Goal: Obtain resource: Download file/media

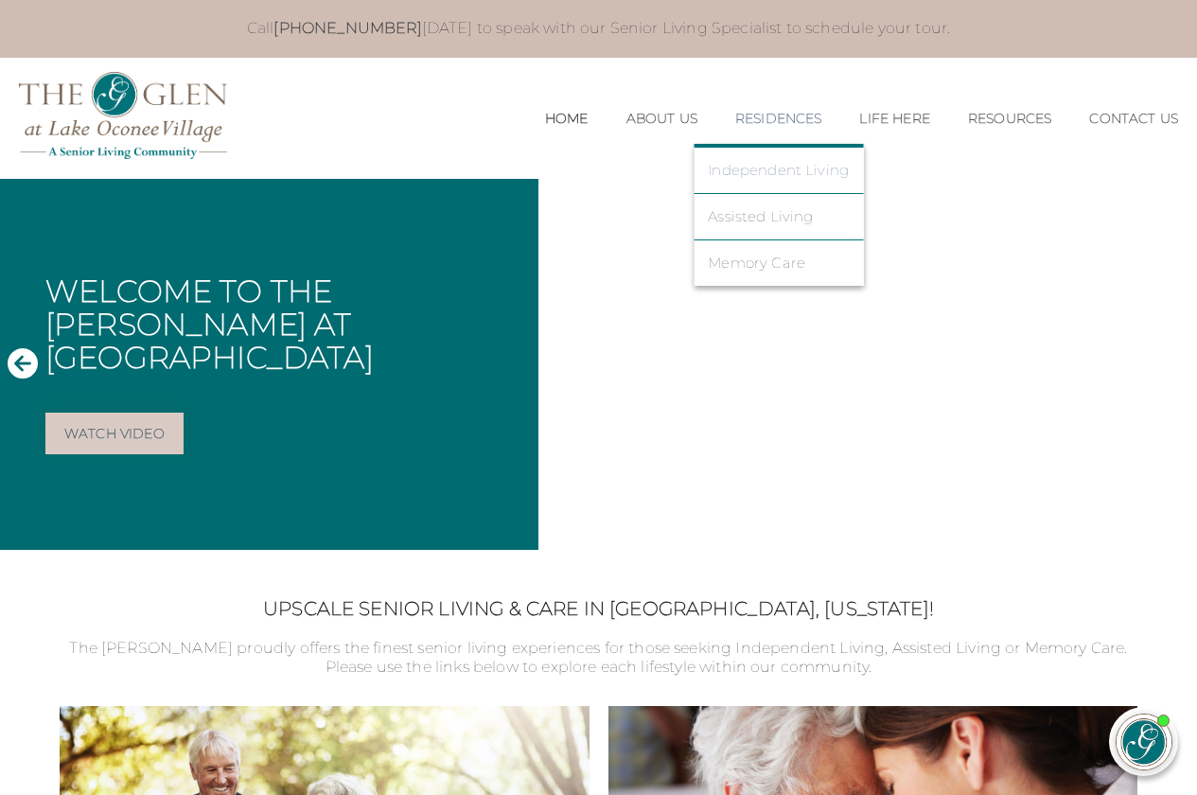
click at [792, 177] on link "Independent Living" at bounding box center [778, 170] width 141 height 17
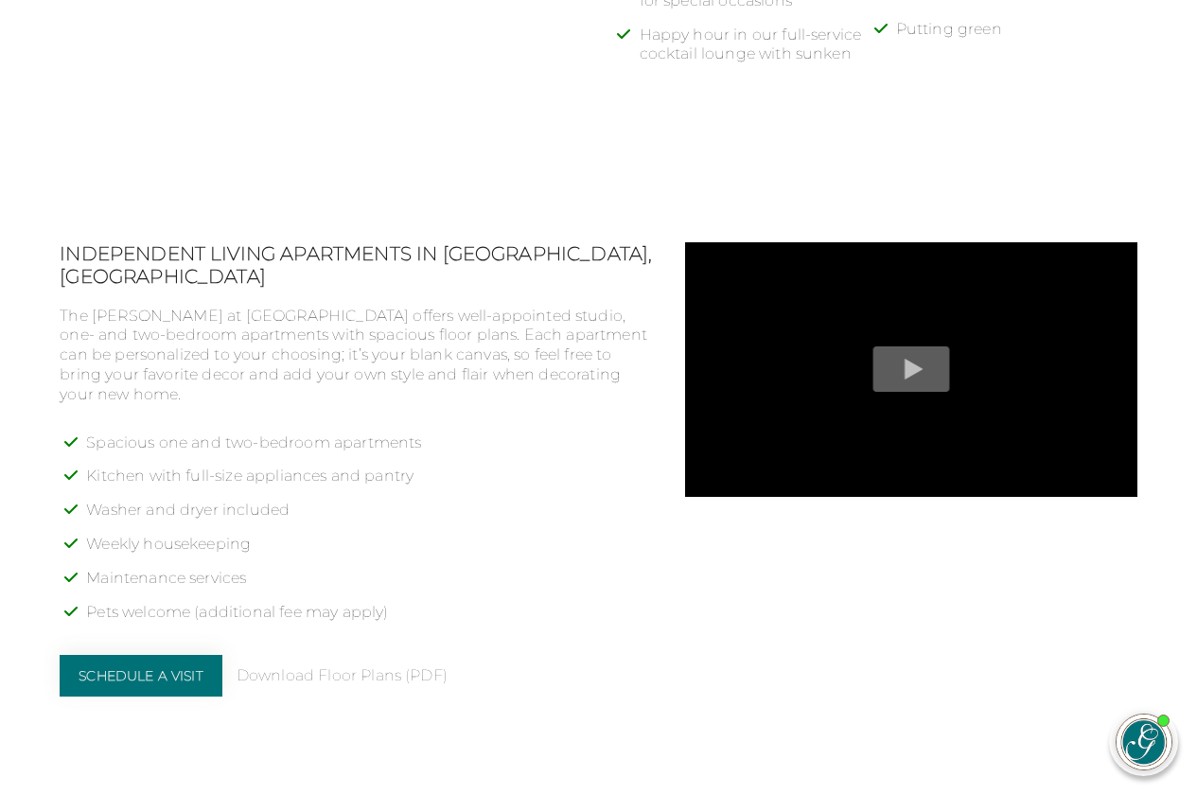
scroll to position [1413, 0]
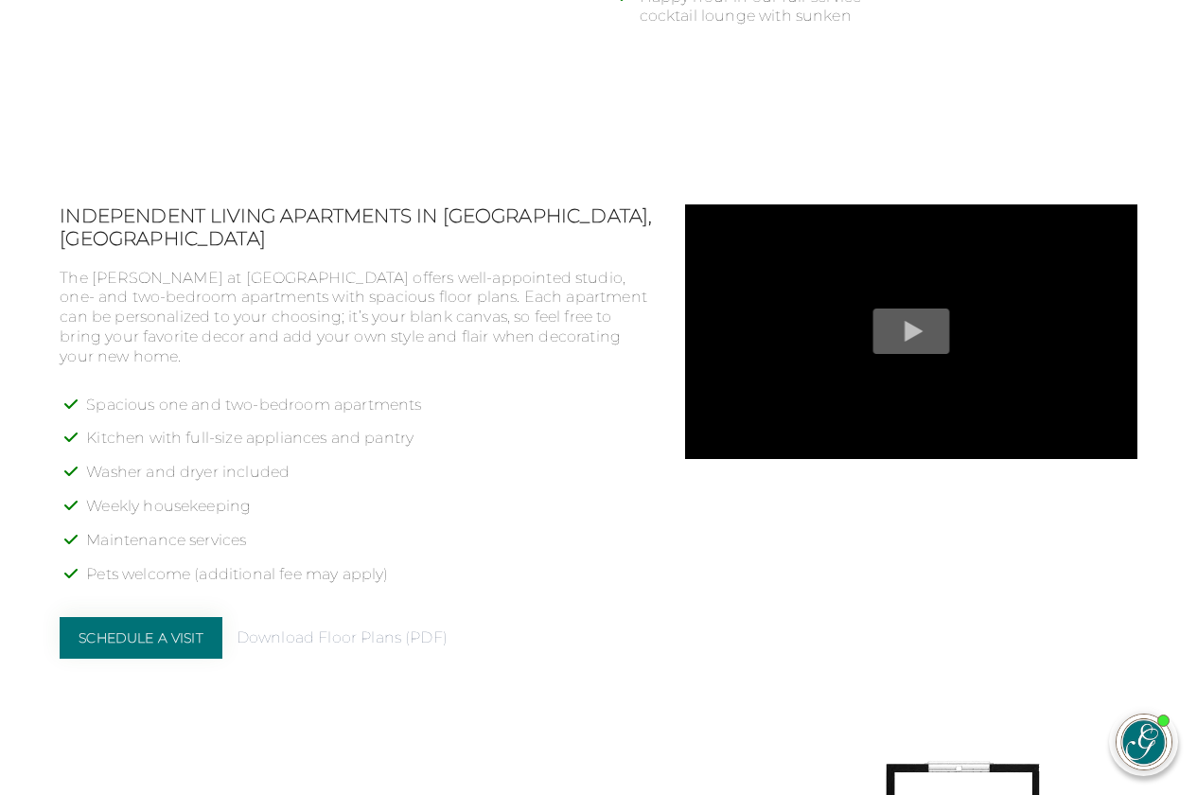
click at [315, 628] on link "Download Floor Plans (PDF)" at bounding box center [342, 638] width 211 height 20
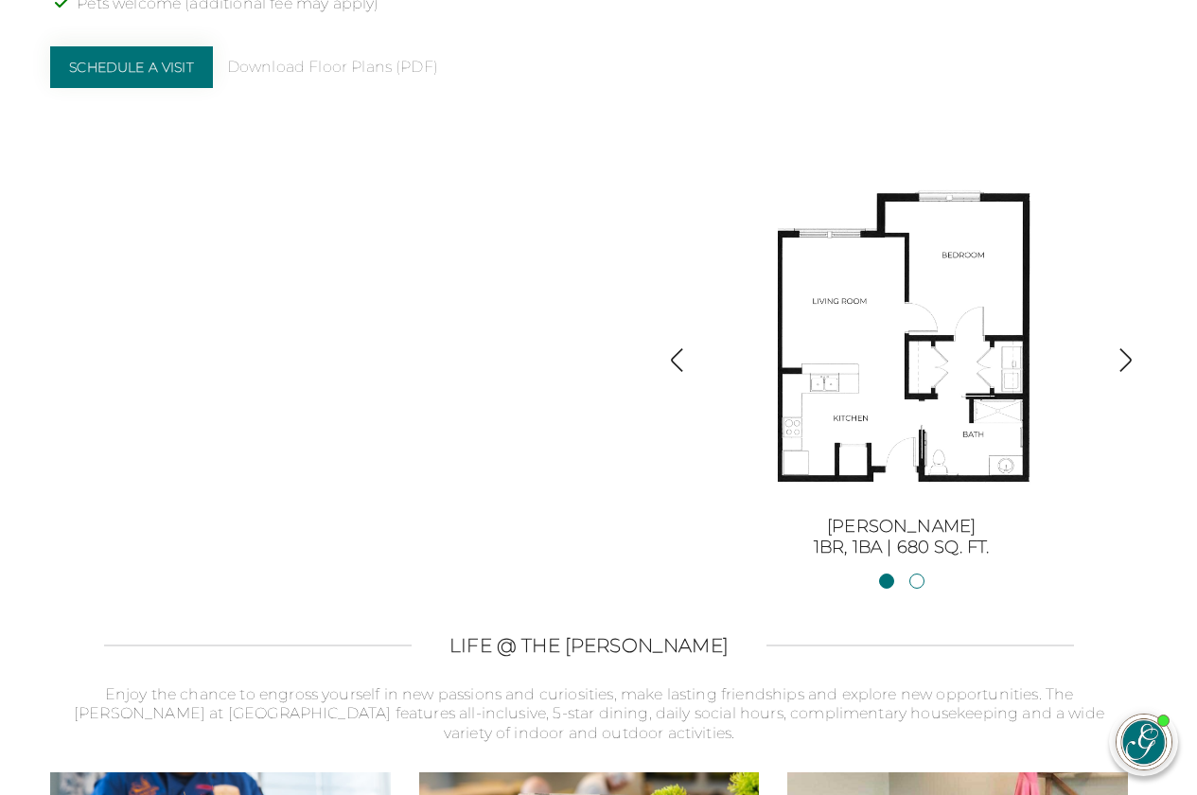
scroll to position [1933, 9]
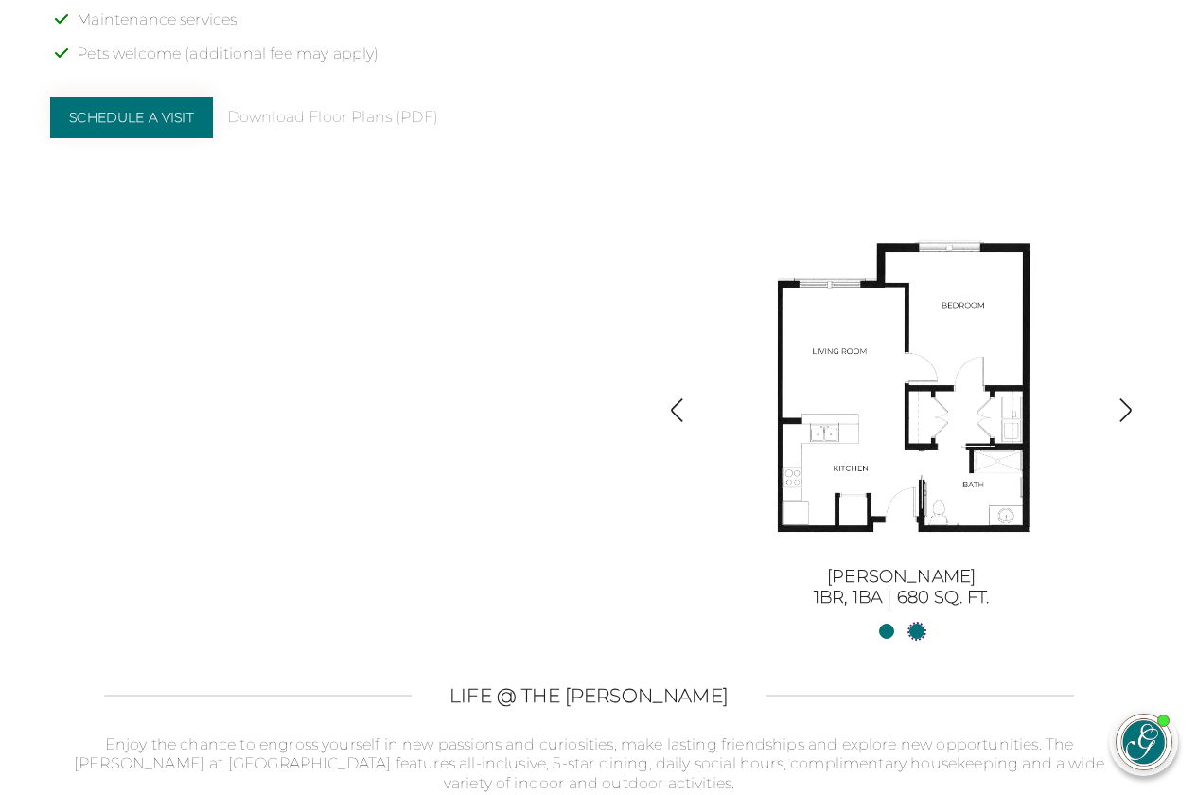
click at [916, 634] on link "Sinclair II2BR, 2BA | 1254 sq. ft." at bounding box center [916, 631] width 15 height 15
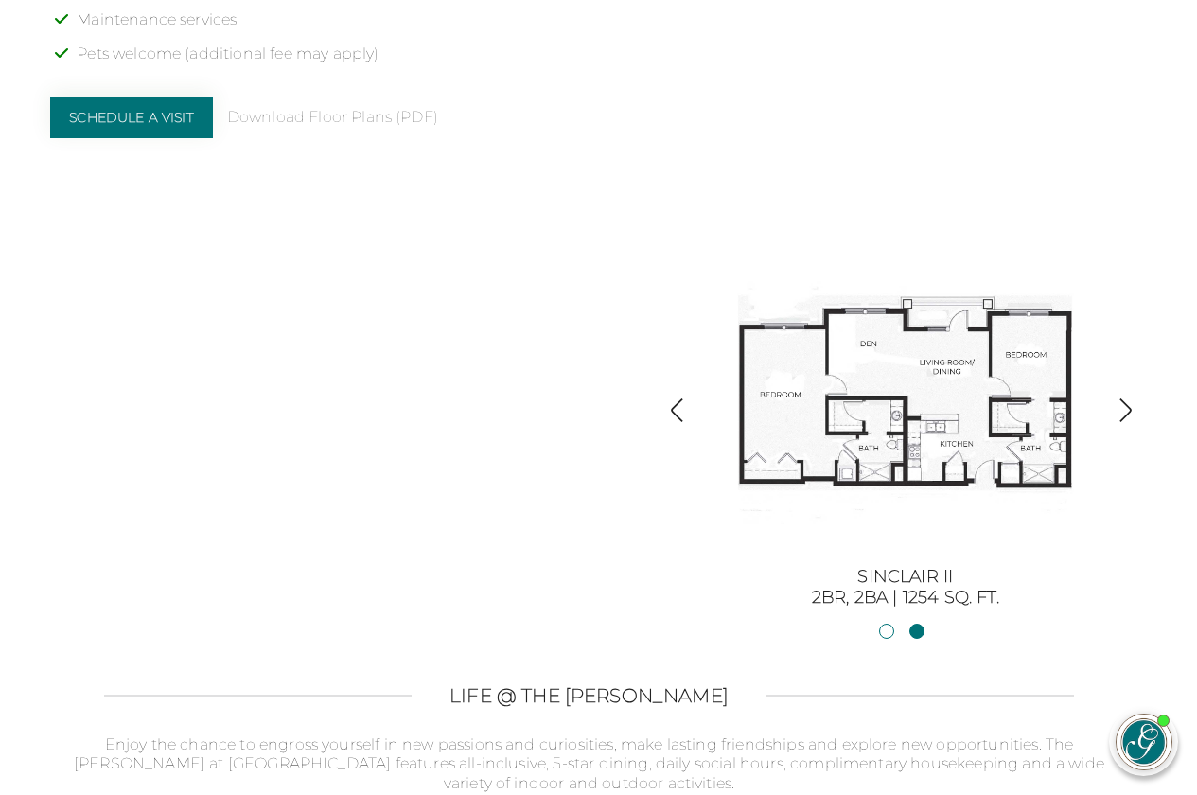
click at [1120, 421] on img "button" at bounding box center [1126, 410] width 26 height 26
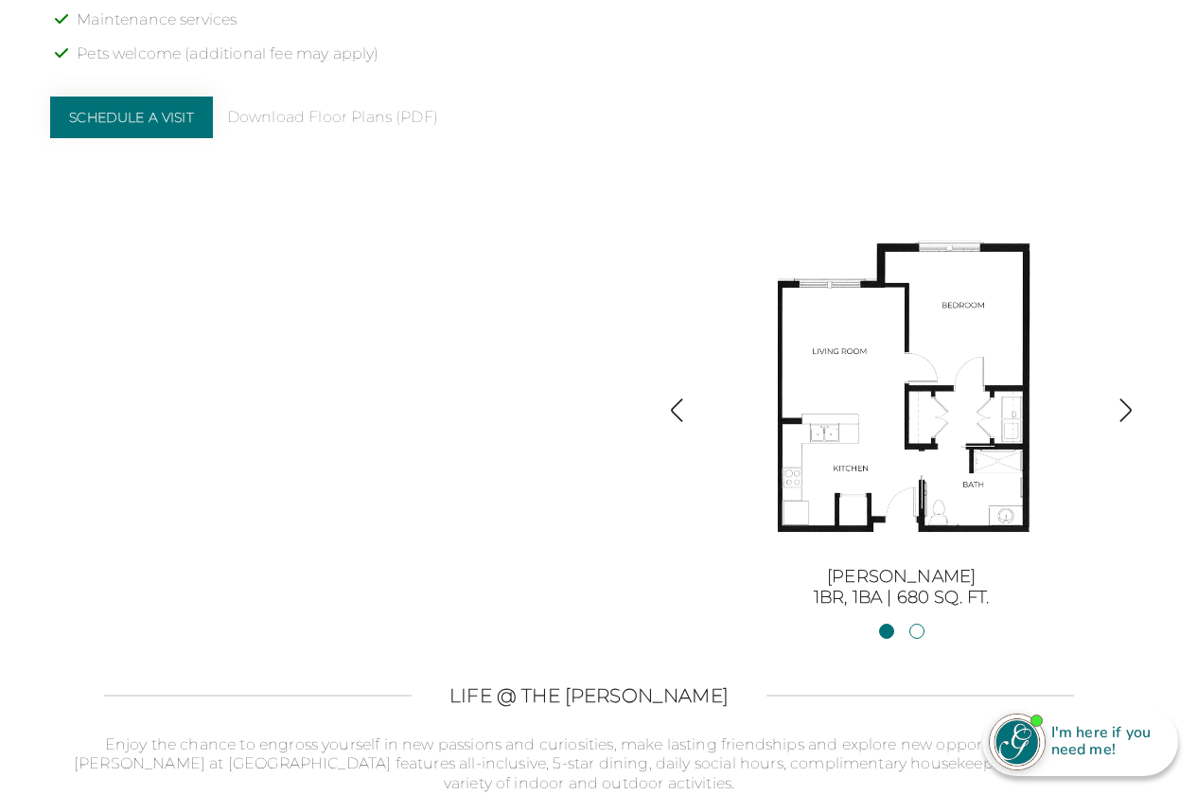
click at [1120, 421] on img "button" at bounding box center [1126, 410] width 26 height 26
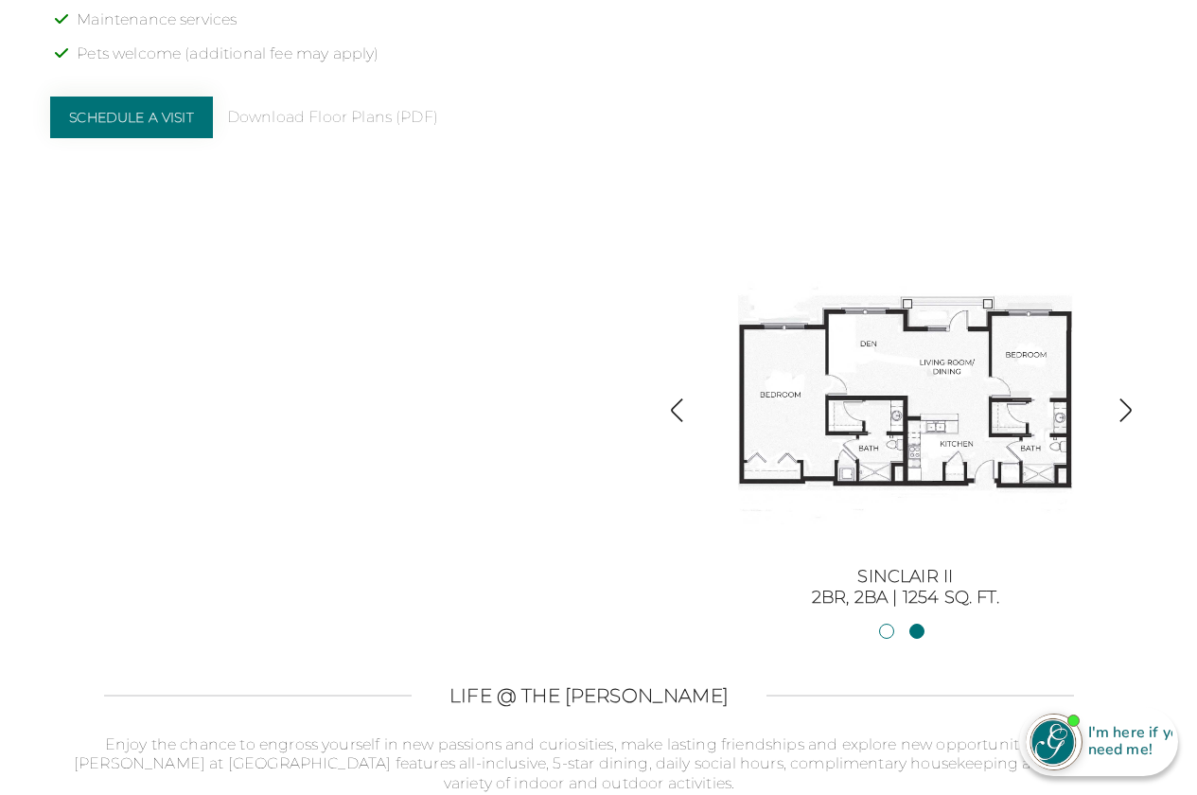
click at [1120, 421] on img "button" at bounding box center [1126, 410] width 26 height 26
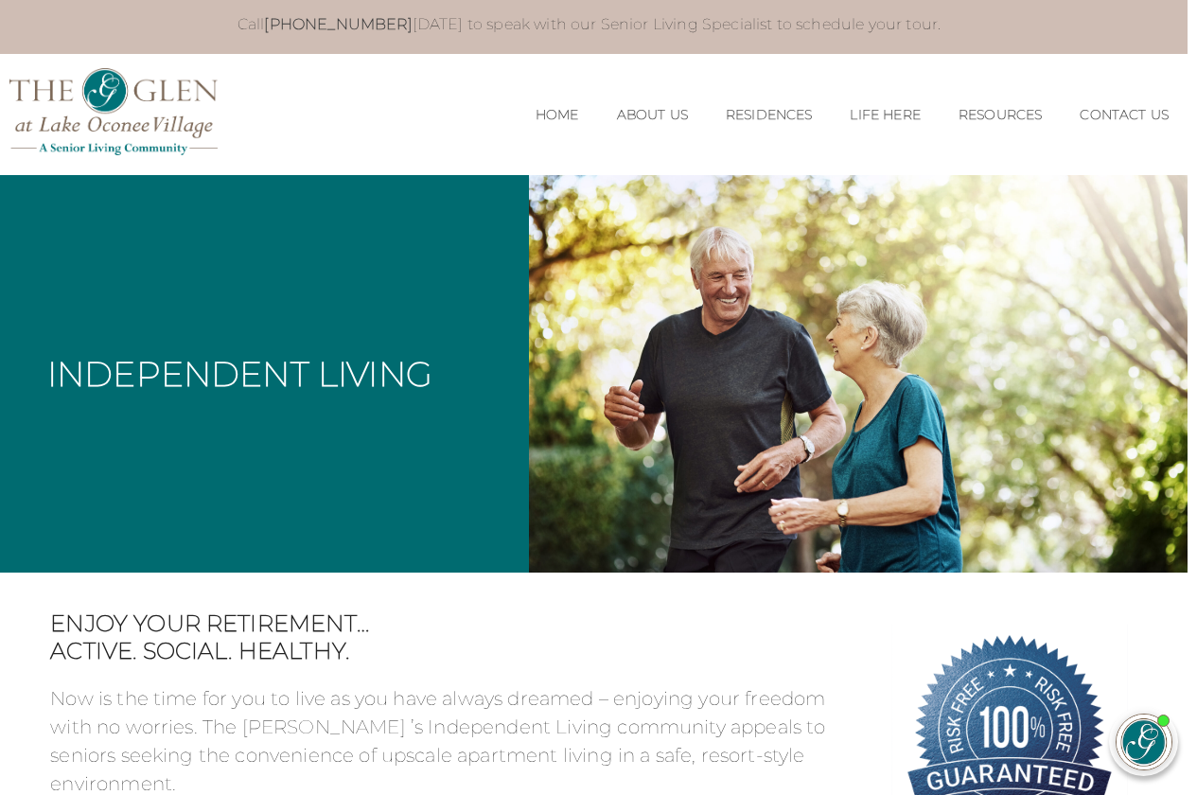
scroll to position [0, 9]
